Goal: Find specific page/section: Find specific page/section

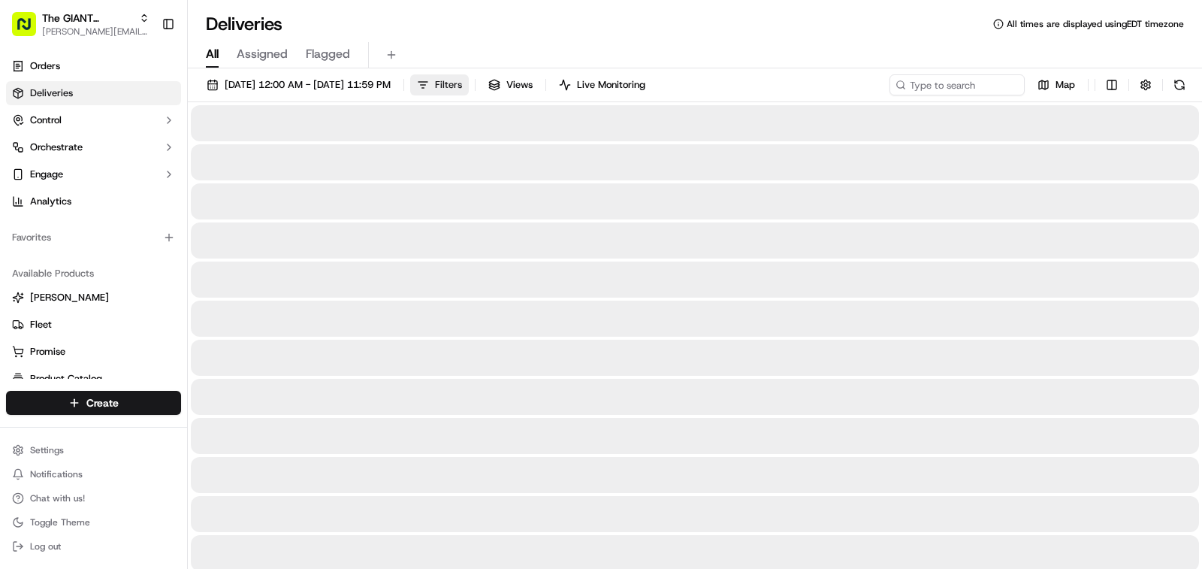
click at [462, 83] on span "Filters" at bounding box center [448, 85] width 27 height 14
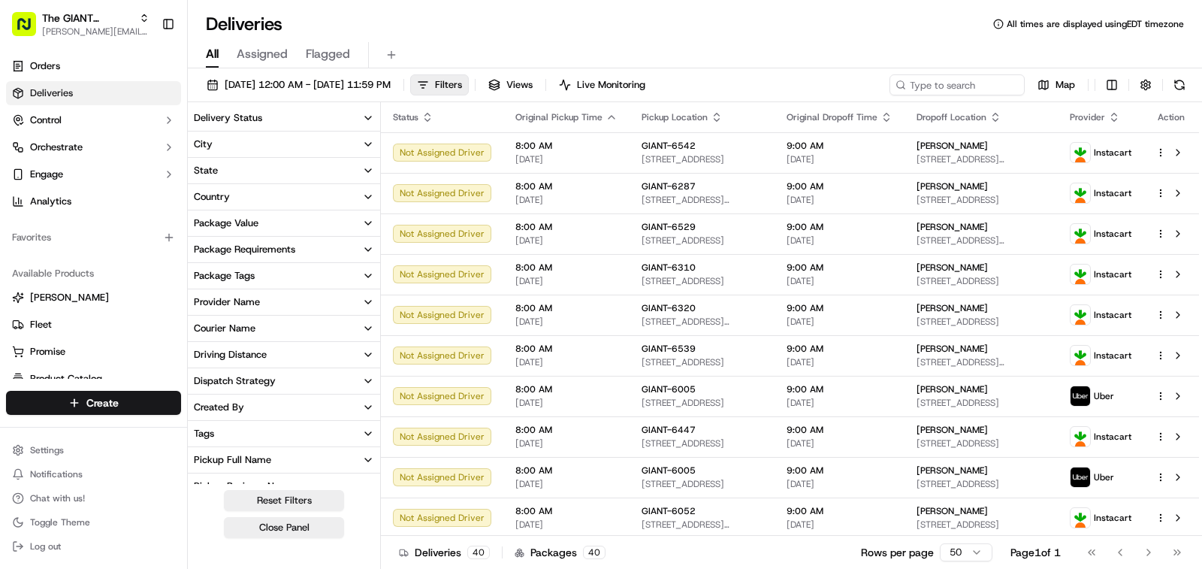
click at [242, 149] on button "City" at bounding box center [284, 144] width 192 height 26
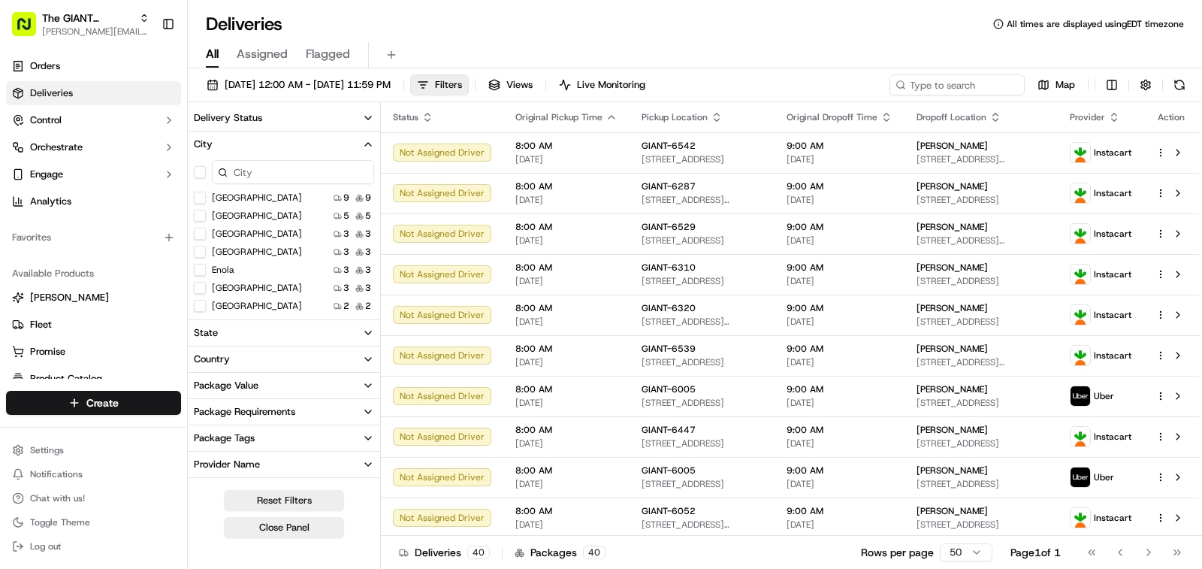
click at [209, 269] on div "Enola" at bounding box center [214, 270] width 41 height 12
click at [202, 269] on button "Enola" at bounding box center [200, 270] width 12 height 12
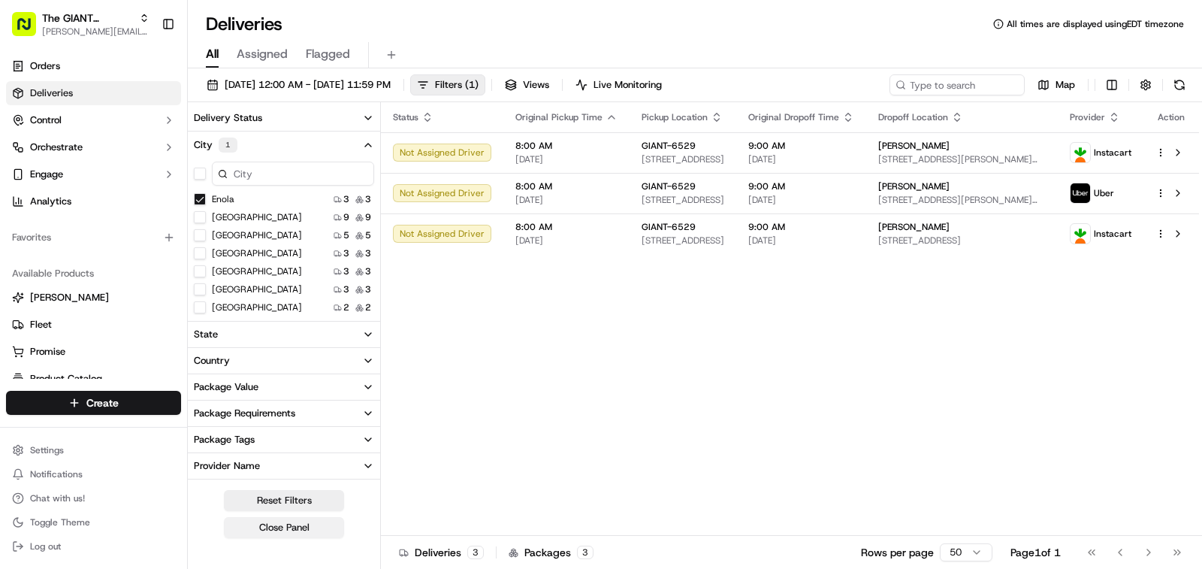
click at [284, 526] on button "Close Panel" at bounding box center [284, 527] width 120 height 21
